Goal: Use online tool/utility: Utilize a website feature to perform a specific function

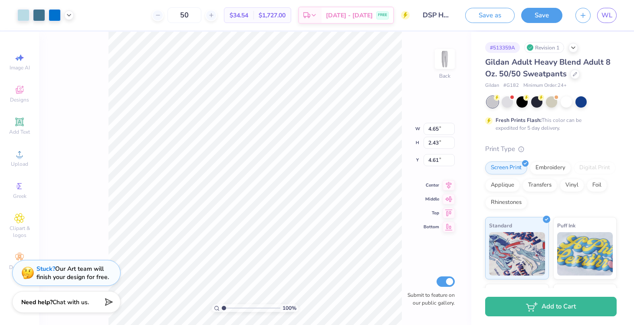
type input "4.63"
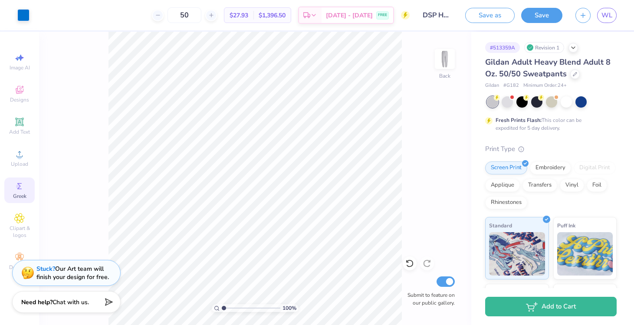
click at [16, 182] on icon at bounding box center [19, 186] width 10 height 10
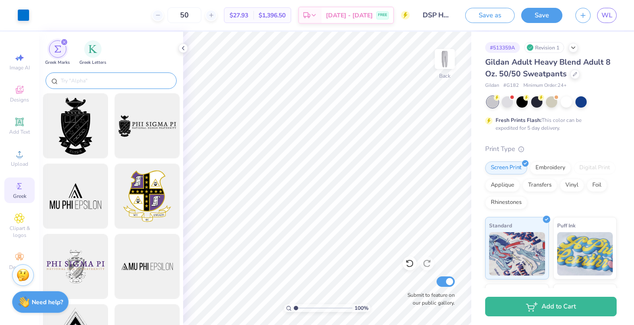
click at [127, 80] on input "text" at bounding box center [115, 80] width 111 height 9
click at [91, 52] on img "filter for Greek Letters" at bounding box center [92, 48] width 9 height 9
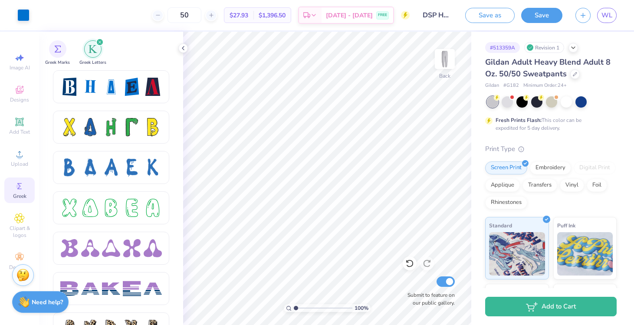
scroll to position [1208, 0]
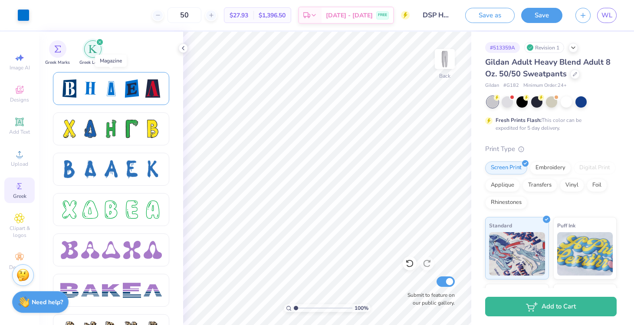
click at [120, 88] on div at bounding box center [111, 88] width 102 height 18
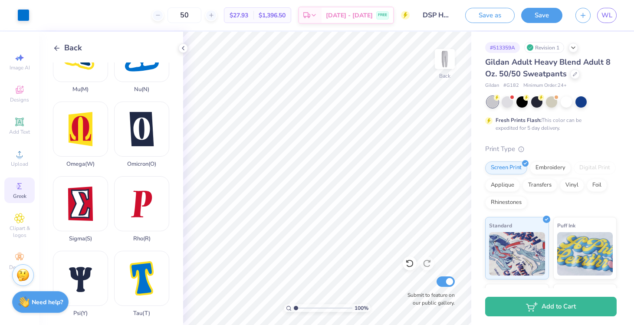
scroll to position [505, 0]
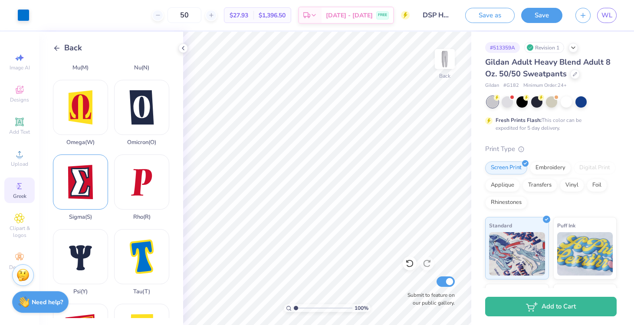
click at [85, 189] on div "Sigma ( S )" at bounding box center [80, 187] width 55 height 66
click at [57, 51] on icon at bounding box center [57, 48] width 8 height 8
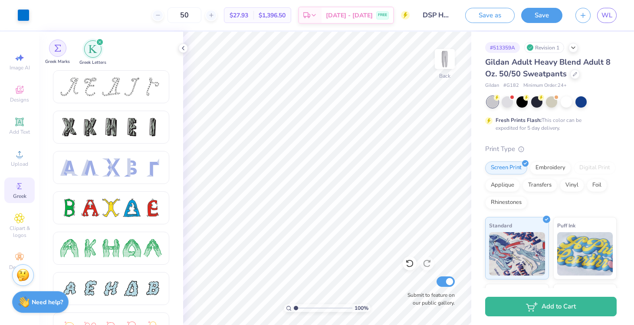
click at [65, 52] on div "filter for Greek Marks" at bounding box center [57, 47] width 17 height 17
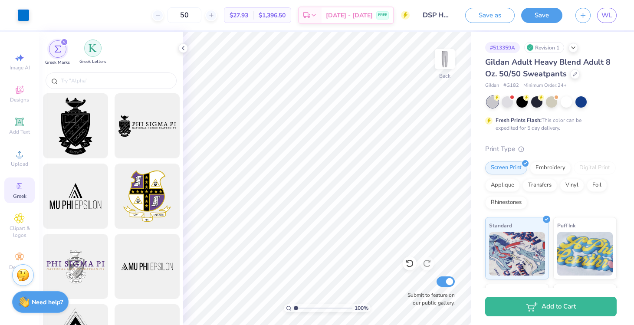
click at [85, 52] on div "filter for Greek Letters" at bounding box center [92, 47] width 17 height 17
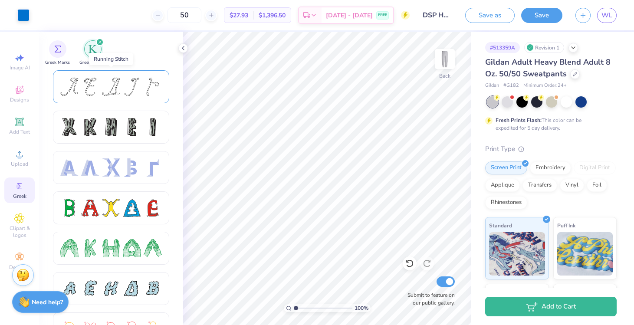
click at [119, 94] on div at bounding box center [111, 87] width 18 height 18
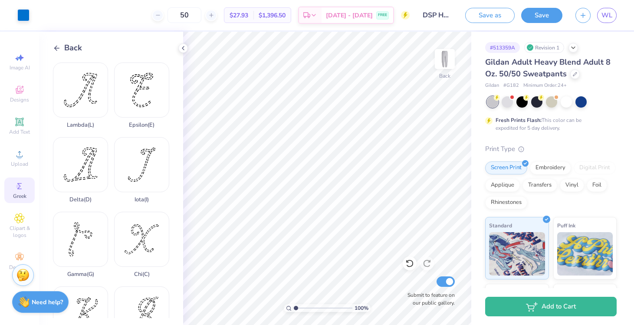
click at [58, 48] on icon at bounding box center [57, 48] width 8 height 8
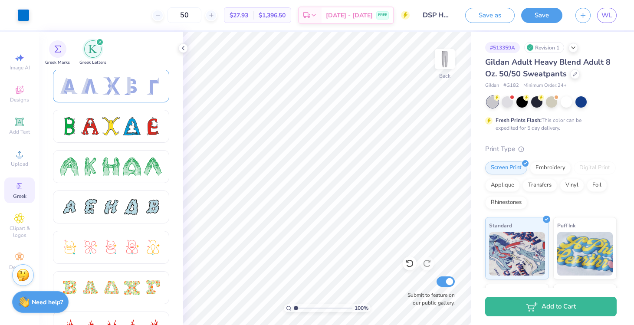
scroll to position [88, 0]
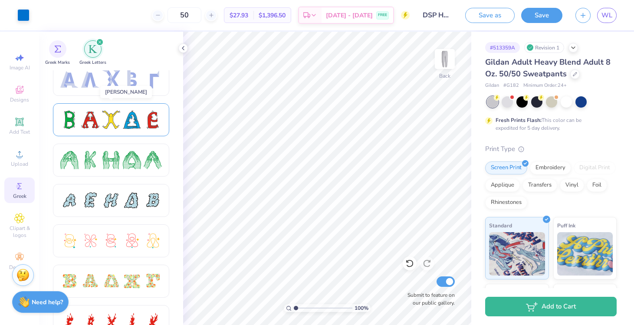
click at [134, 115] on div at bounding box center [132, 120] width 18 height 18
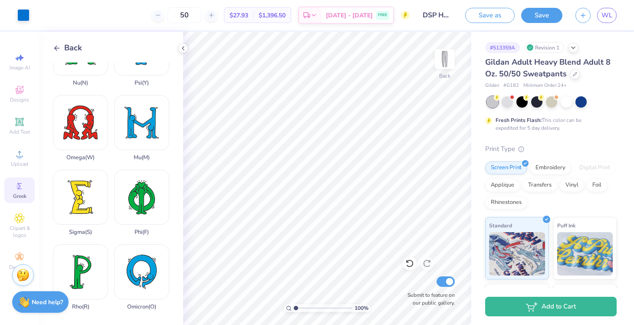
scroll to position [490, 0]
click at [82, 203] on div "Sigma ( S )" at bounding box center [80, 202] width 55 height 66
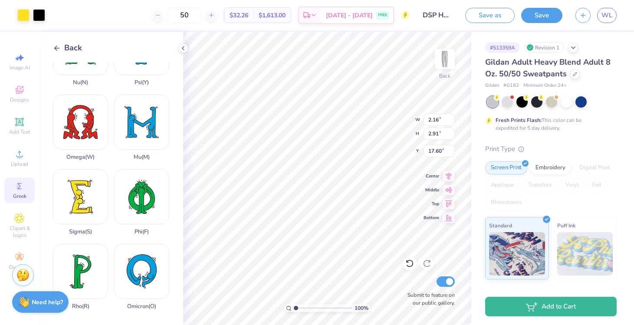
type input "2.16"
type input "2.91"
type input "3.93"
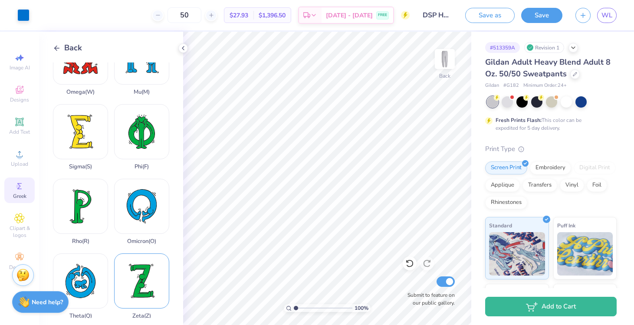
scroll to position [642, 0]
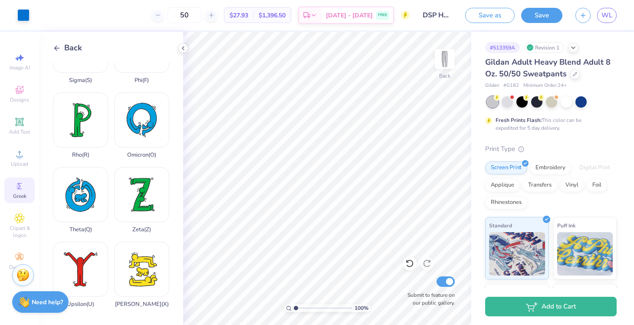
click at [59, 46] on icon at bounding box center [57, 48] width 8 height 8
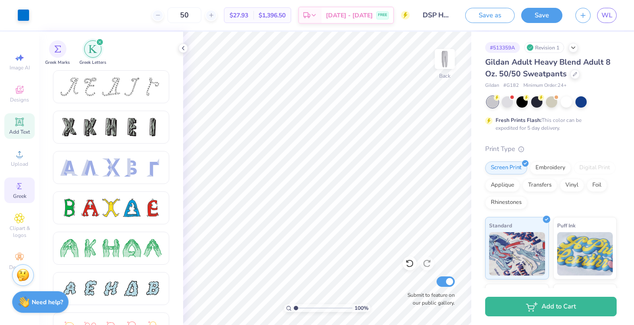
click at [22, 120] on icon at bounding box center [19, 121] width 7 height 7
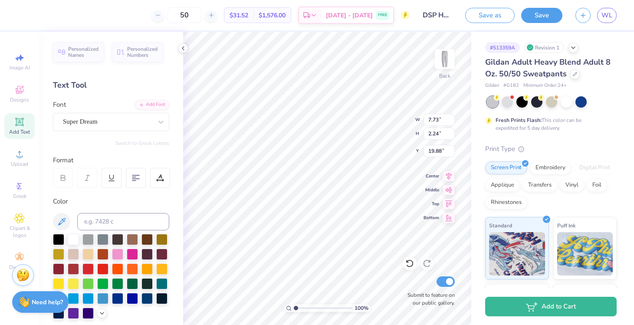
scroll to position [0, 0]
type textarea "DSP"
type input "4.10"
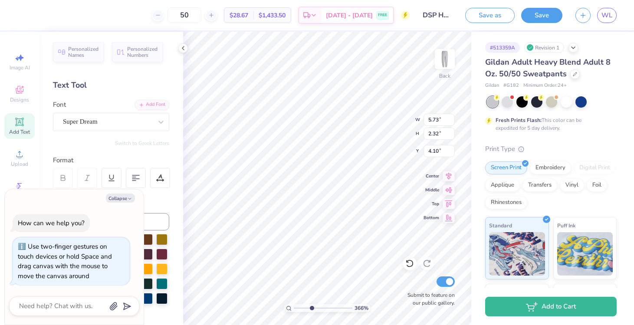
drag, startPoint x: 294, startPoint y: 308, endPoint x: 311, endPoint y: 309, distance: 17.0
type input "3.66"
click at [311, 309] on input "range" at bounding box center [323, 308] width 59 height 8
type textarea "x"
type input "4.27"
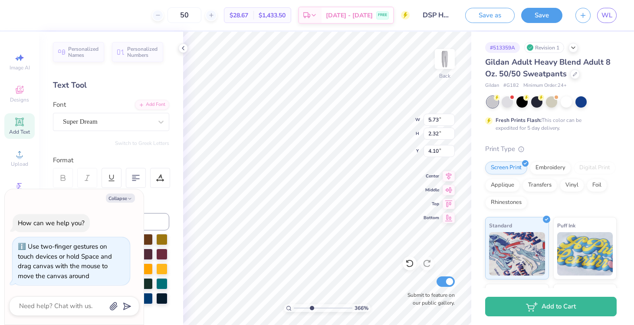
type input "1.74"
type input "4.69"
type textarea "x"
type input "5.47"
click at [577, 105] on div at bounding box center [580, 100] width 11 height 11
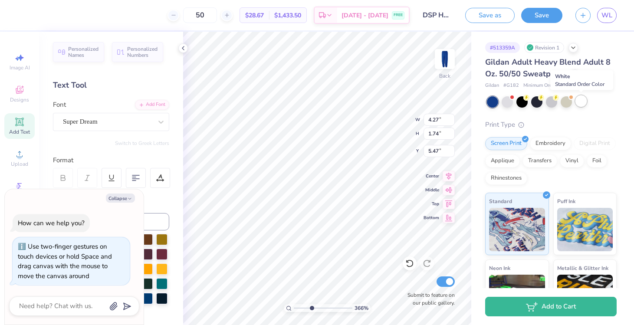
click at [584, 102] on div at bounding box center [580, 100] width 11 height 11
click at [564, 101] on div at bounding box center [565, 100] width 11 height 11
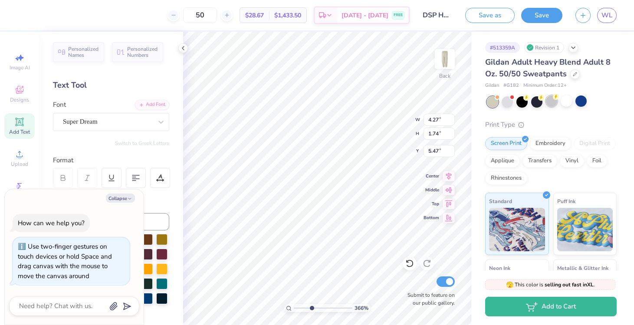
scroll to position [109, 0]
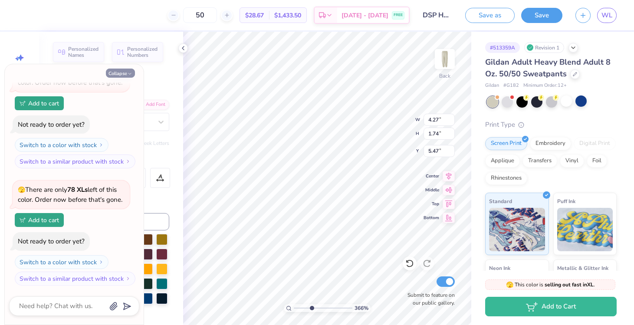
click at [128, 72] on icon "button" at bounding box center [129, 73] width 5 height 5
type textarea "x"
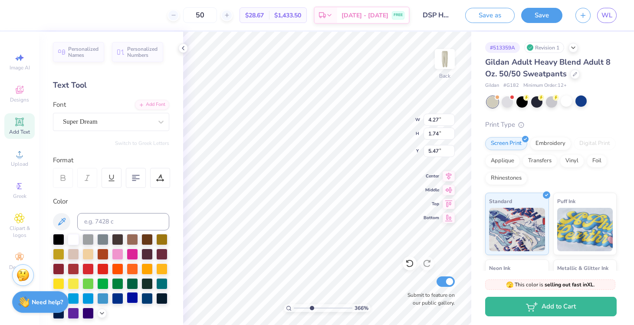
click at [131, 296] on div at bounding box center [132, 297] width 11 height 11
click at [101, 295] on div at bounding box center [102, 297] width 11 height 11
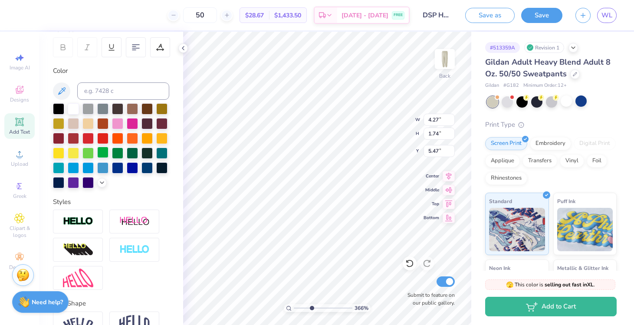
scroll to position [113, 0]
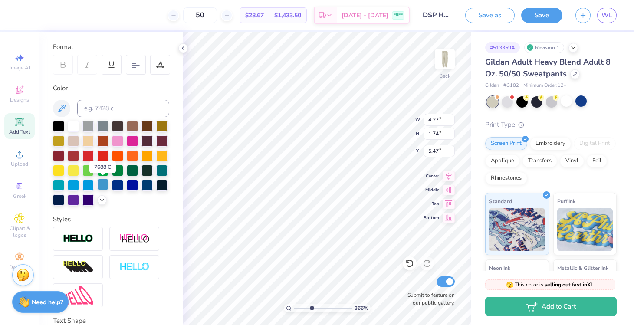
click at [103, 181] on div at bounding box center [102, 184] width 11 height 11
click at [114, 185] on div at bounding box center [117, 184] width 11 height 11
click at [133, 188] on div at bounding box center [132, 184] width 11 height 11
click at [119, 188] on div at bounding box center [117, 184] width 11 height 11
click at [117, 186] on div at bounding box center [117, 184] width 11 height 11
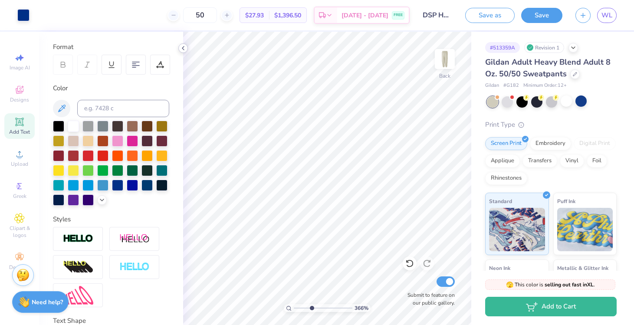
click at [181, 49] on icon at bounding box center [183, 48] width 7 height 7
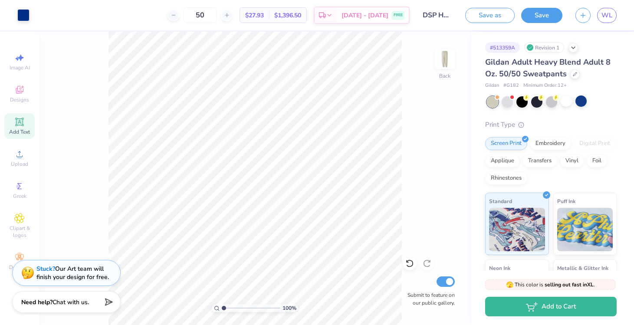
drag, startPoint x: 240, startPoint y: 307, endPoint x: 205, endPoint y: 307, distance: 35.1
type input "1"
click at [222, 307] on input "range" at bounding box center [251, 308] width 59 height 8
